Goal: Task Accomplishment & Management: Complete application form

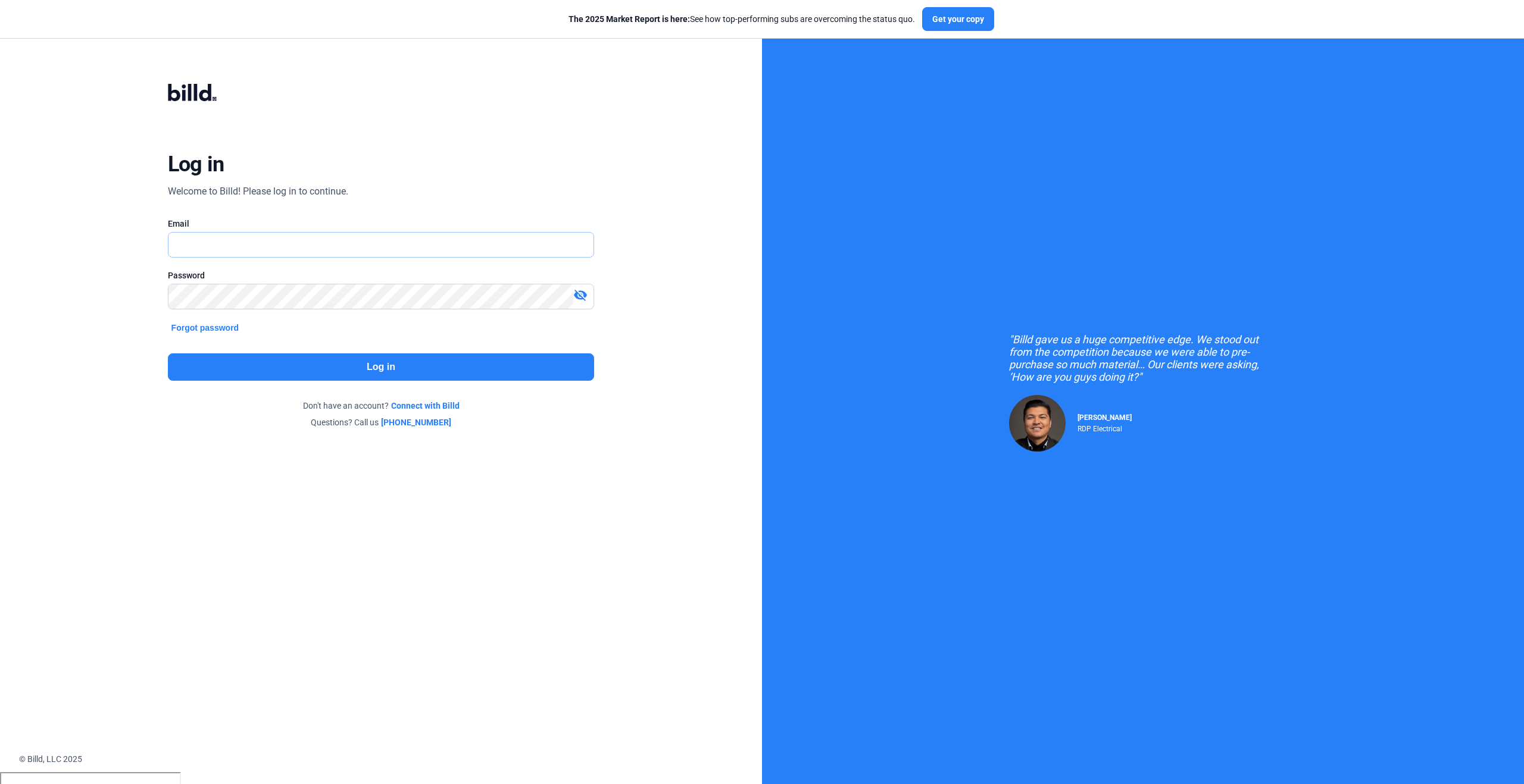
type input "[PERSON_NAME][EMAIL_ADDRESS][PERSON_NAME][DOMAIN_NAME]"
click at [478, 366] on button "Log in" at bounding box center [381, 367] width 427 height 27
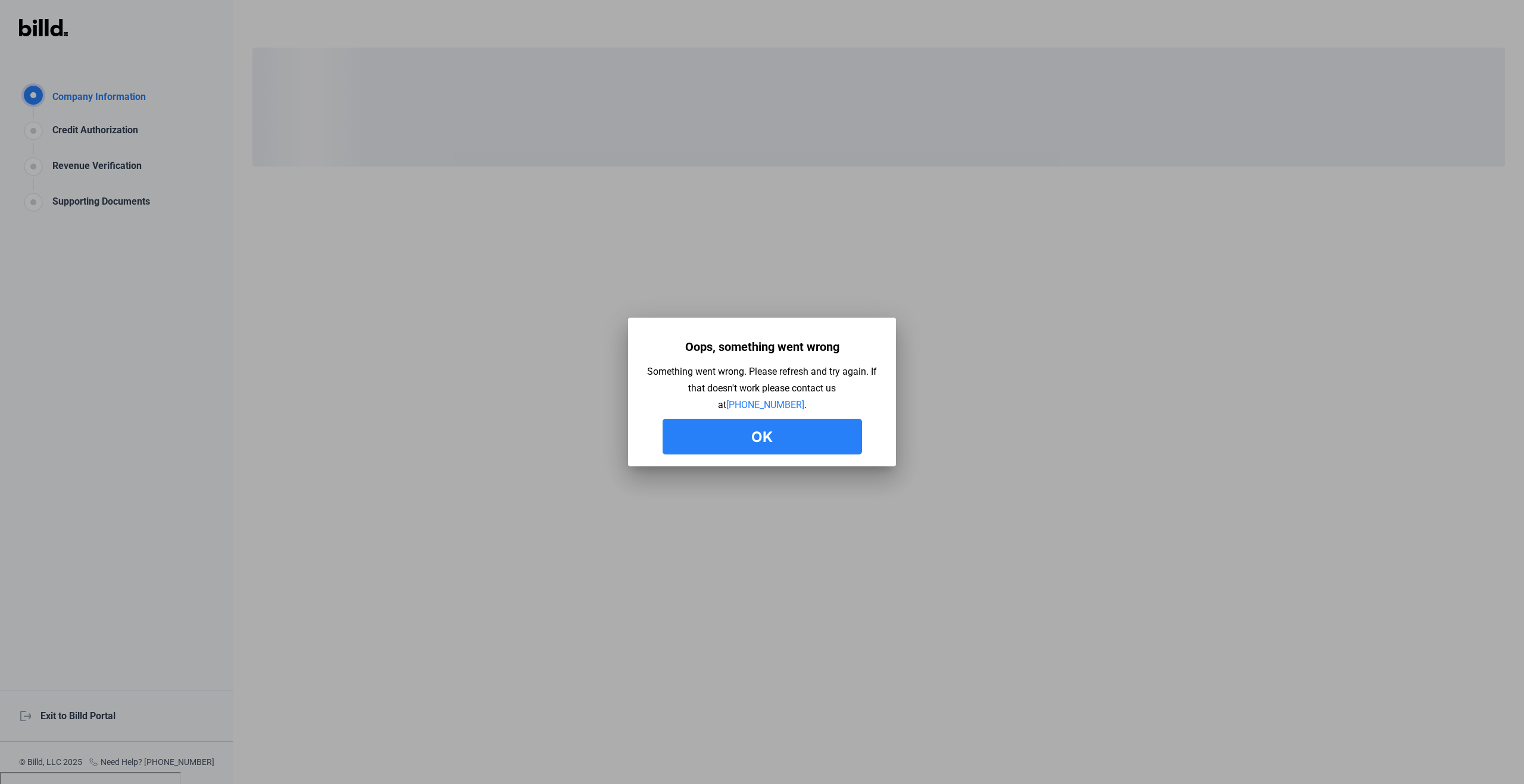
click at [771, 437] on button "Ok" at bounding box center [762, 437] width 199 height 36
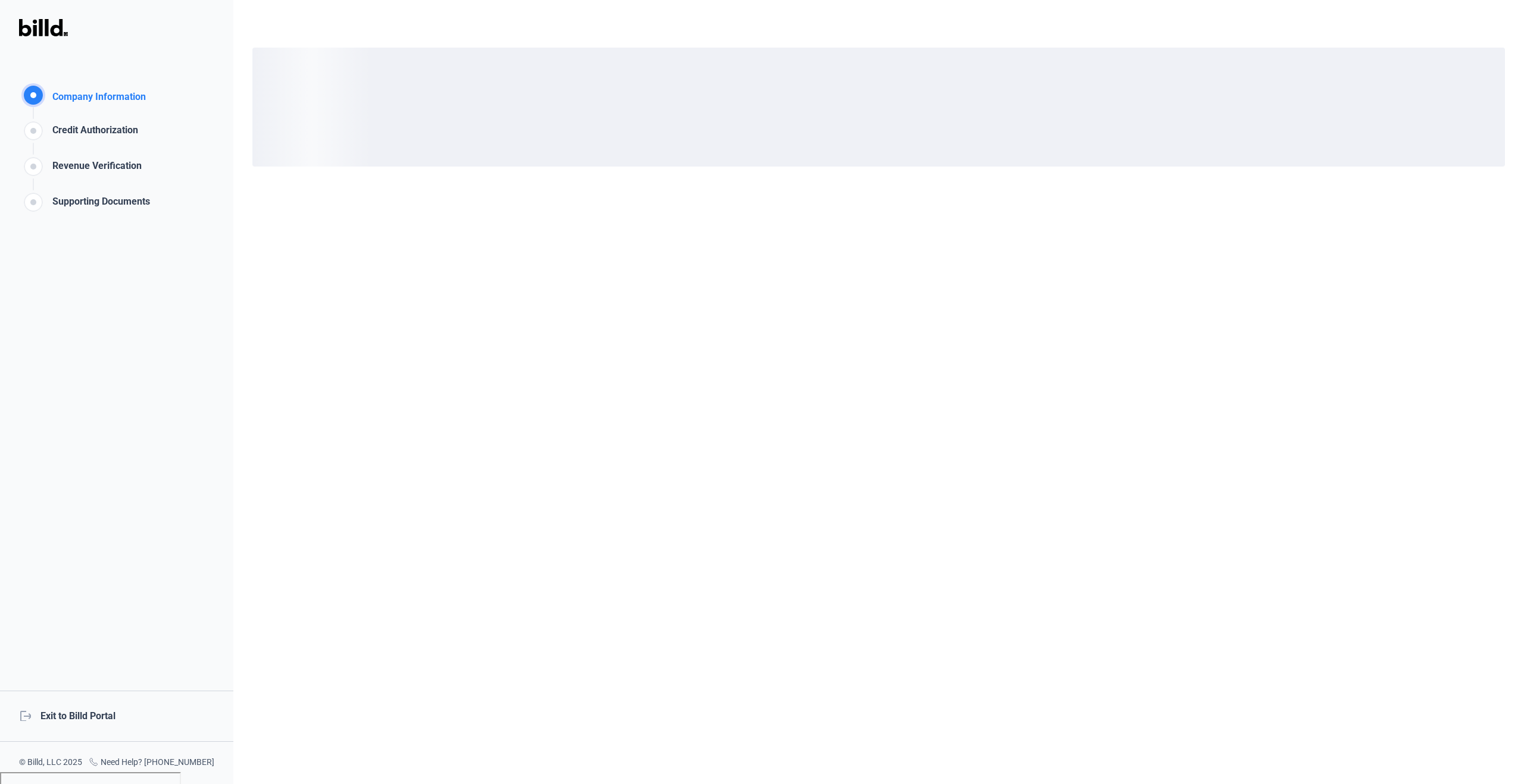
click at [1003, 260] on div at bounding box center [879, 392] width 1290 height 784
drag, startPoint x: 1056, startPoint y: 140, endPoint x: 1077, endPoint y: 120, distance: 29.0
click at [1056, 140] on div "loading" at bounding box center [878, 107] width 1252 height 119
click at [1146, 32] on div at bounding box center [879, 392] width 1290 height 784
click at [90, 101] on div "Company Information" at bounding box center [96, 98] width 98 height 17
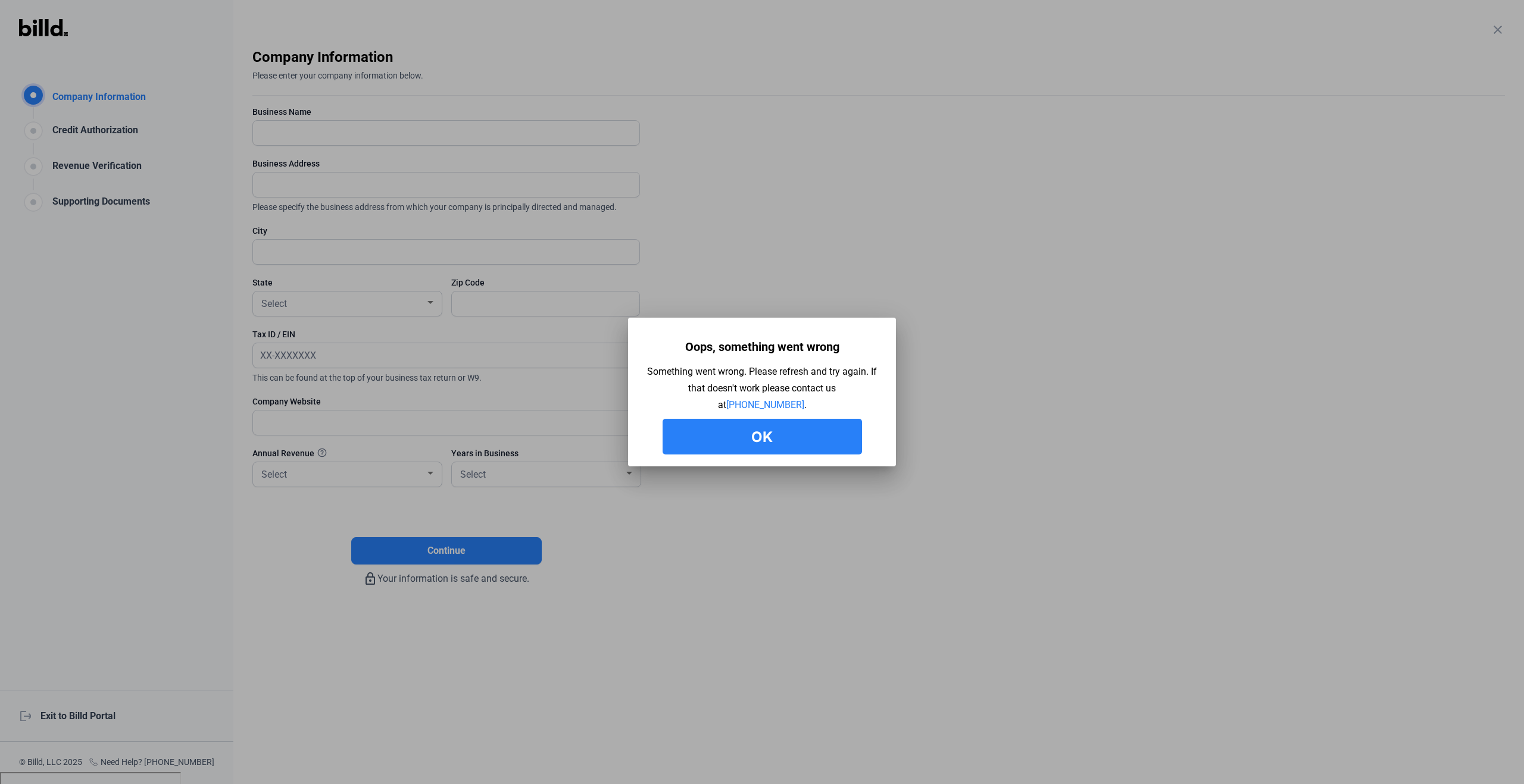
click at [842, 436] on button "Ok" at bounding box center [762, 437] width 199 height 36
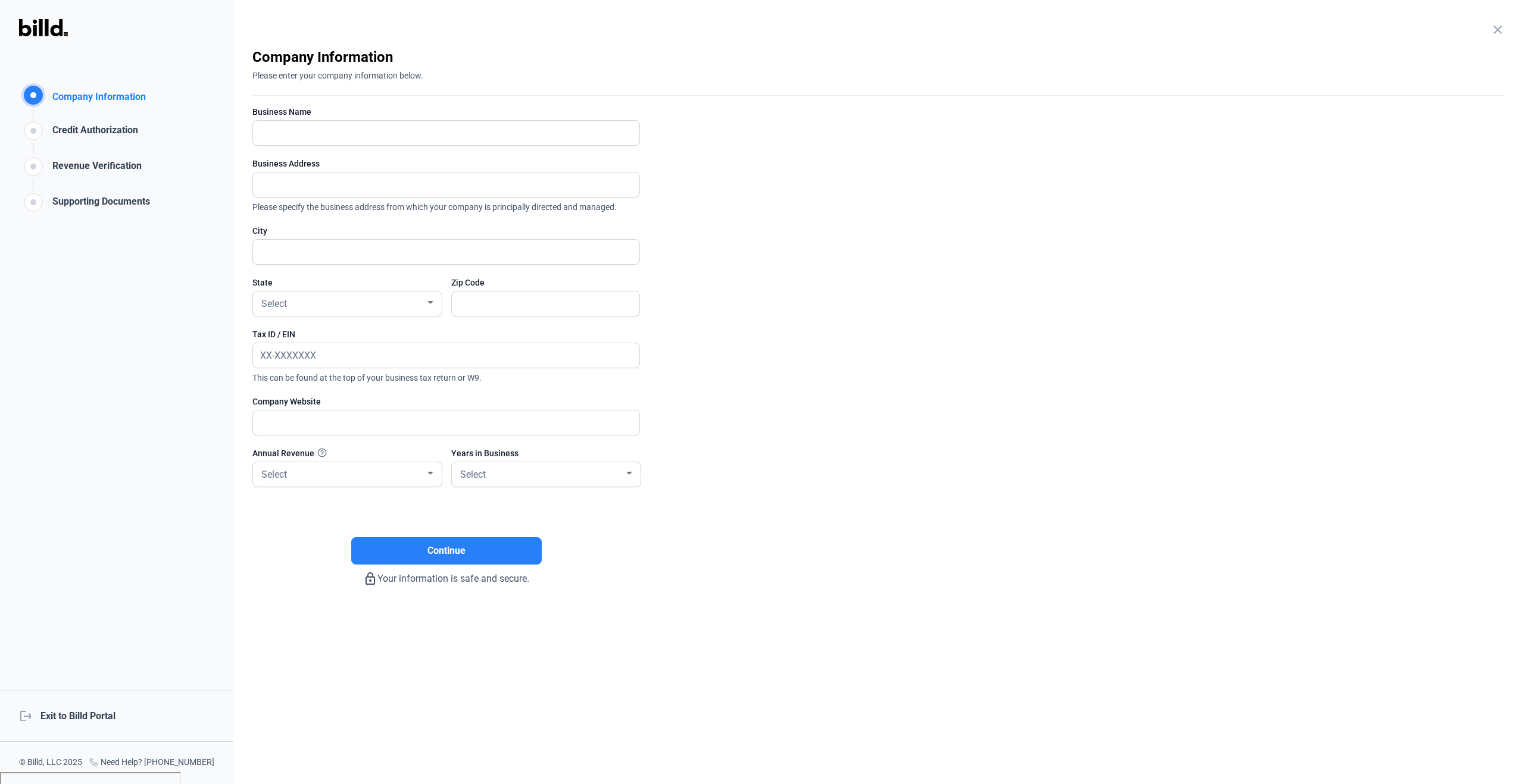
click at [1495, 24] on mat-icon "close" at bounding box center [1497, 29] width 14 height 14
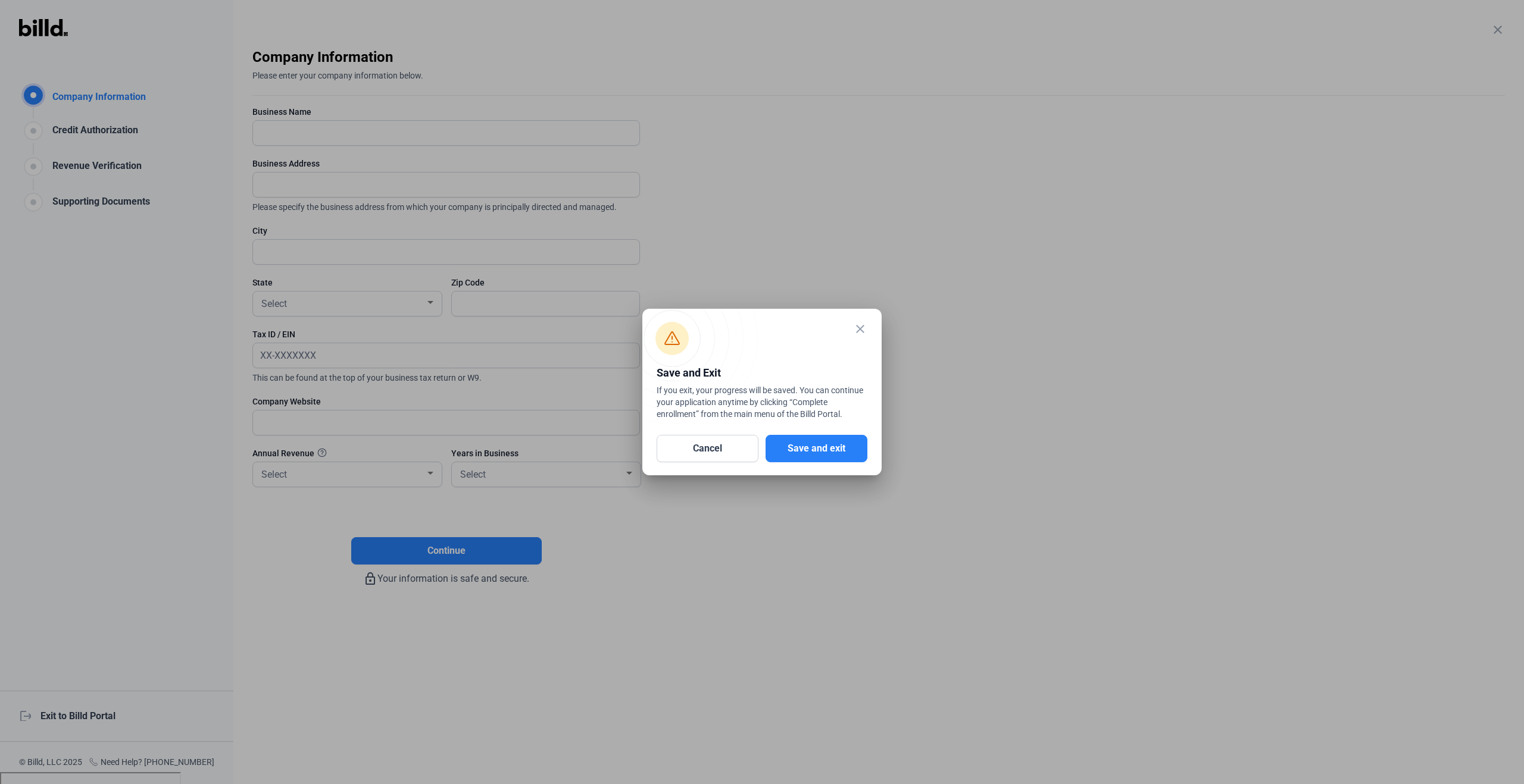
click at [811, 442] on button "Save and exit" at bounding box center [816, 448] width 102 height 27
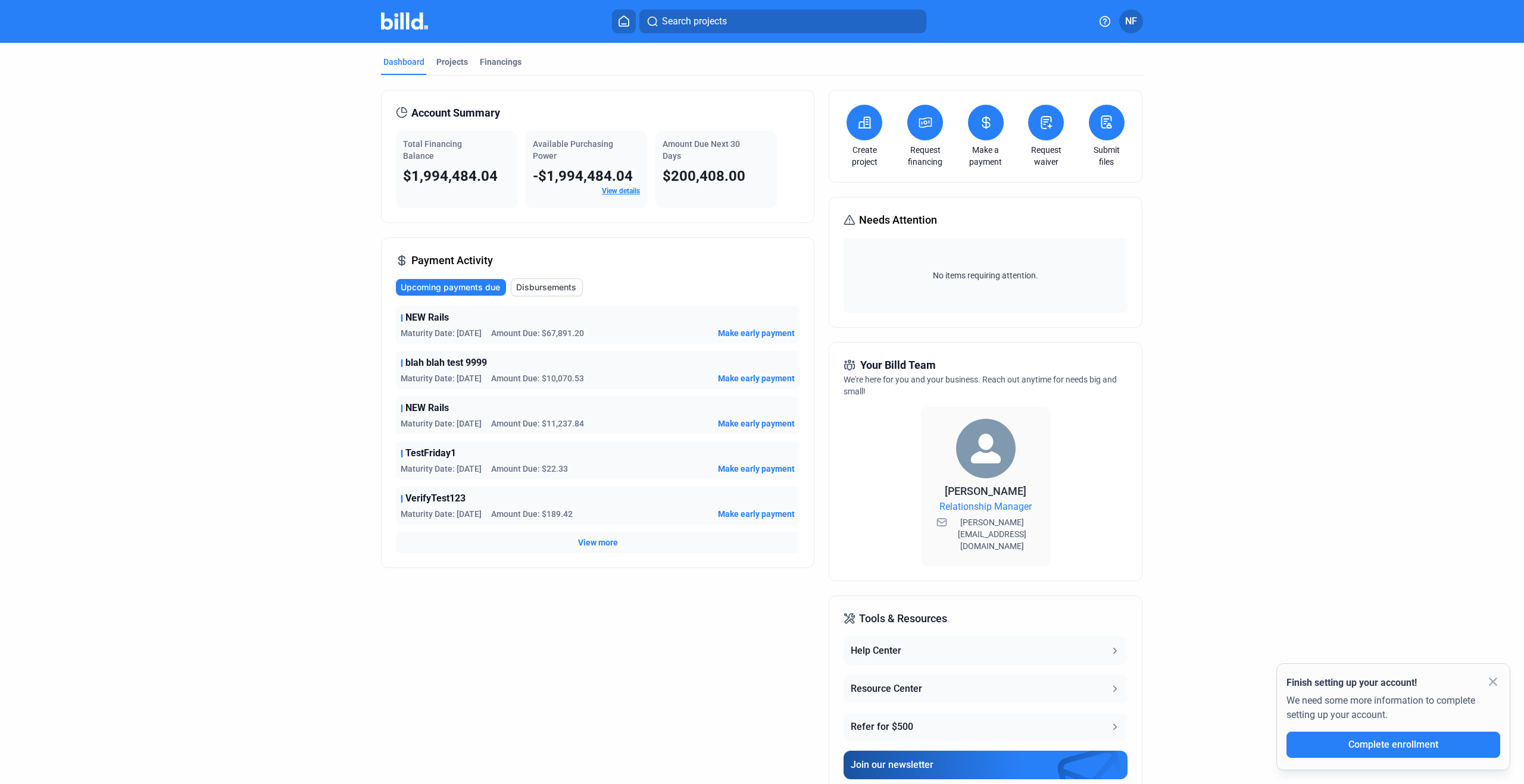
click at [1495, 681] on mat-icon "close" at bounding box center [1492, 682] width 14 height 14
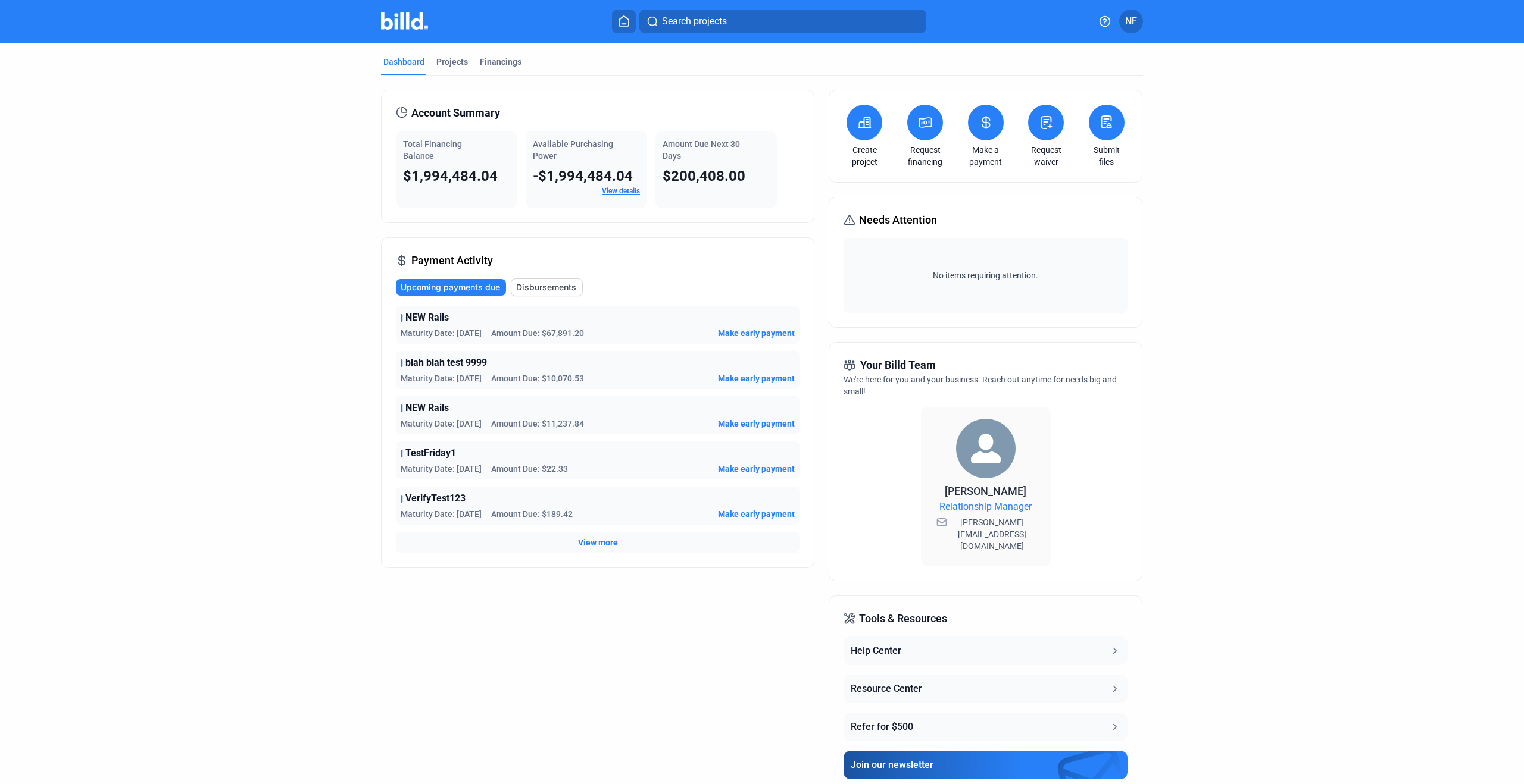
click at [615, 191] on link "View details" at bounding box center [620, 191] width 38 height 8
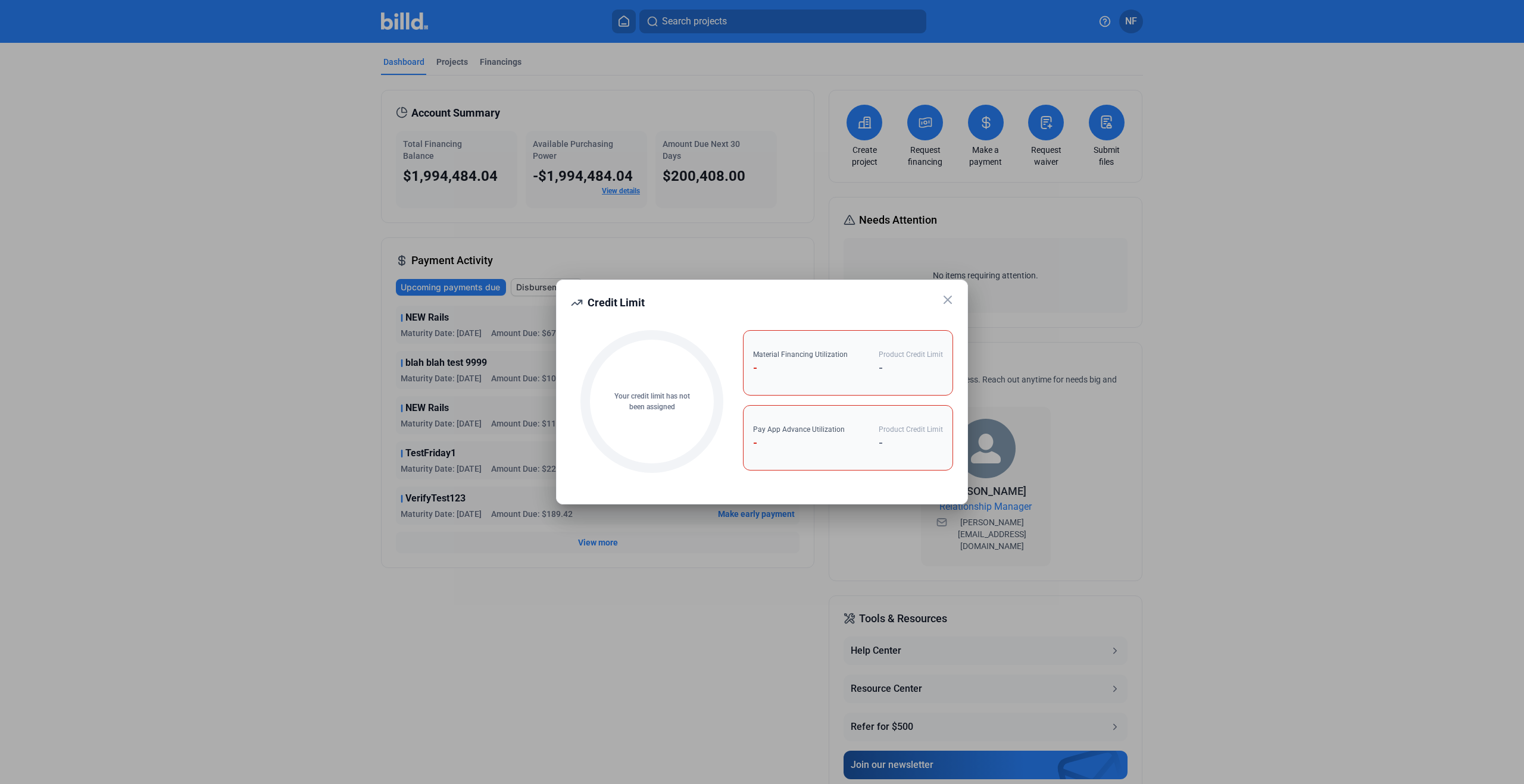
click at [949, 299] on icon at bounding box center [947, 300] width 14 height 14
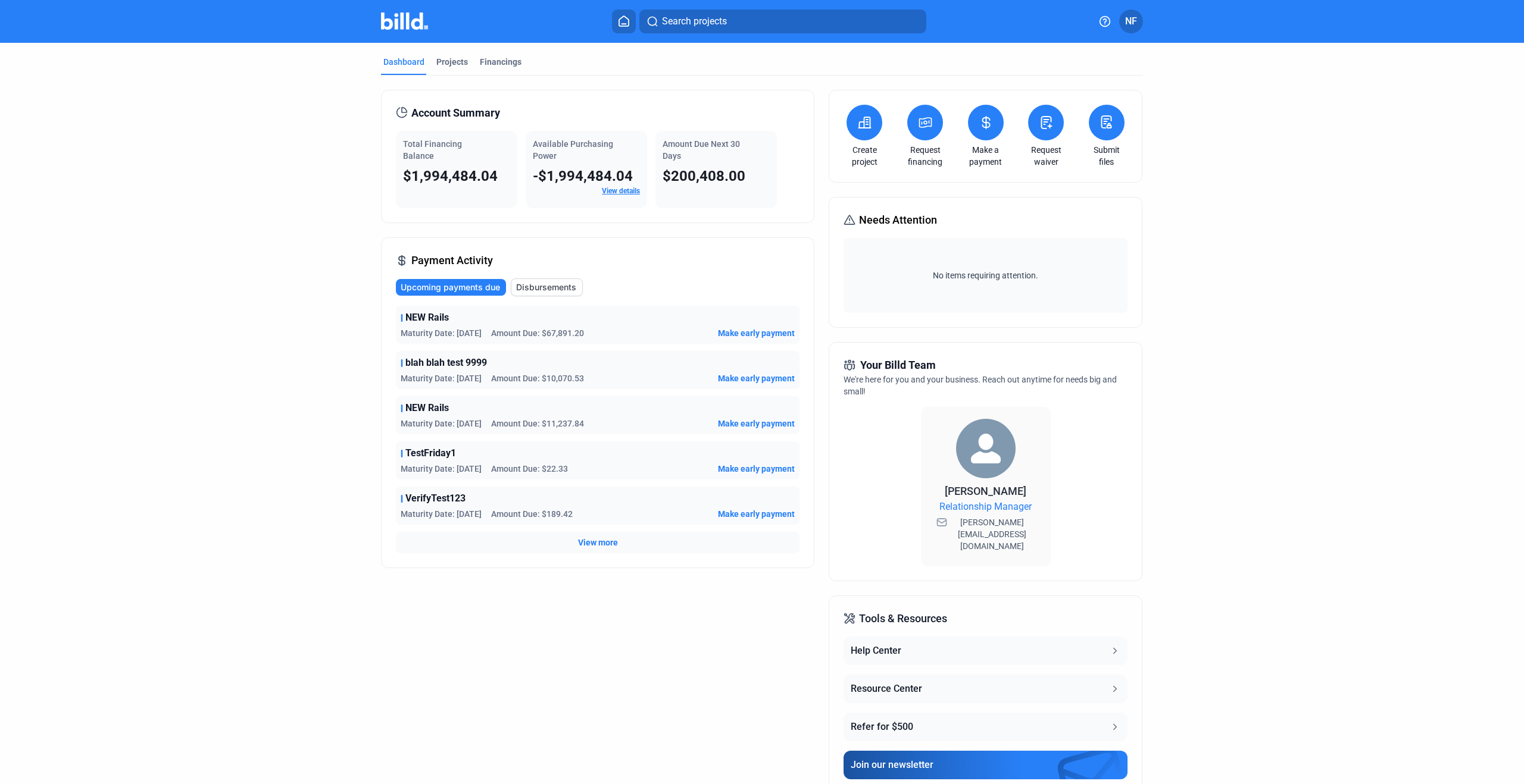
click at [814, 107] on div "Account Summary Total Financing Balance $1,994,484.04 Available Purchasing Powe…" at bounding box center [762, 455] width 762 height 758
